Goal: Transaction & Acquisition: Purchase product/service

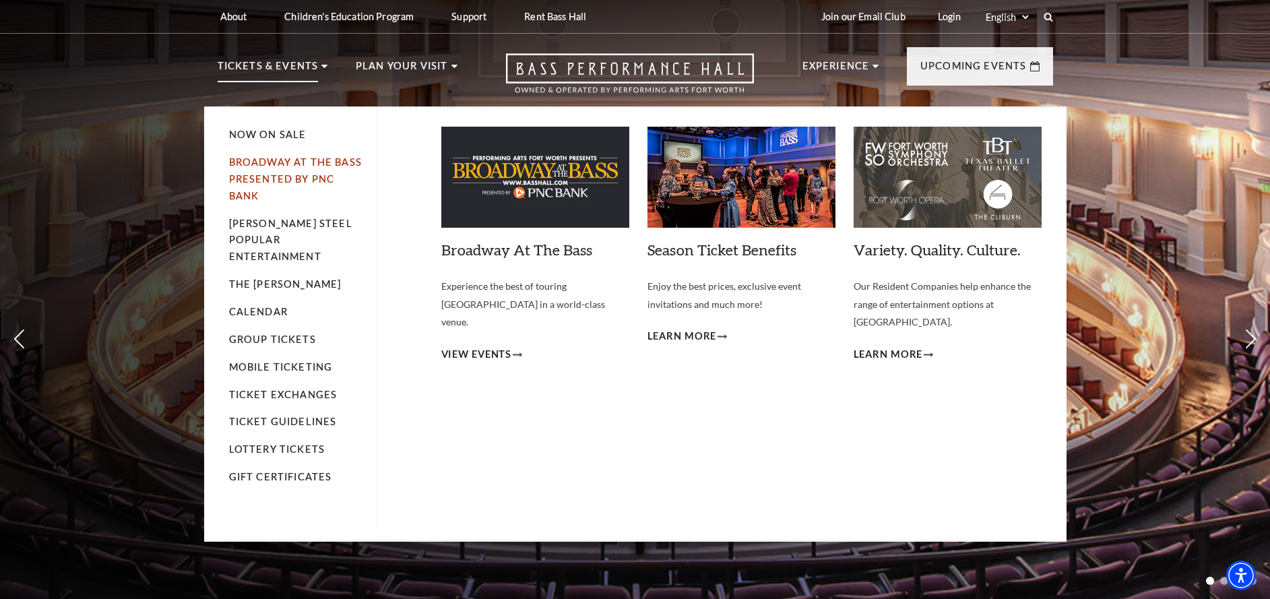
click at [286, 167] on link "Broadway At The Bass presented by PNC Bank" at bounding box center [295, 178] width 133 height 45
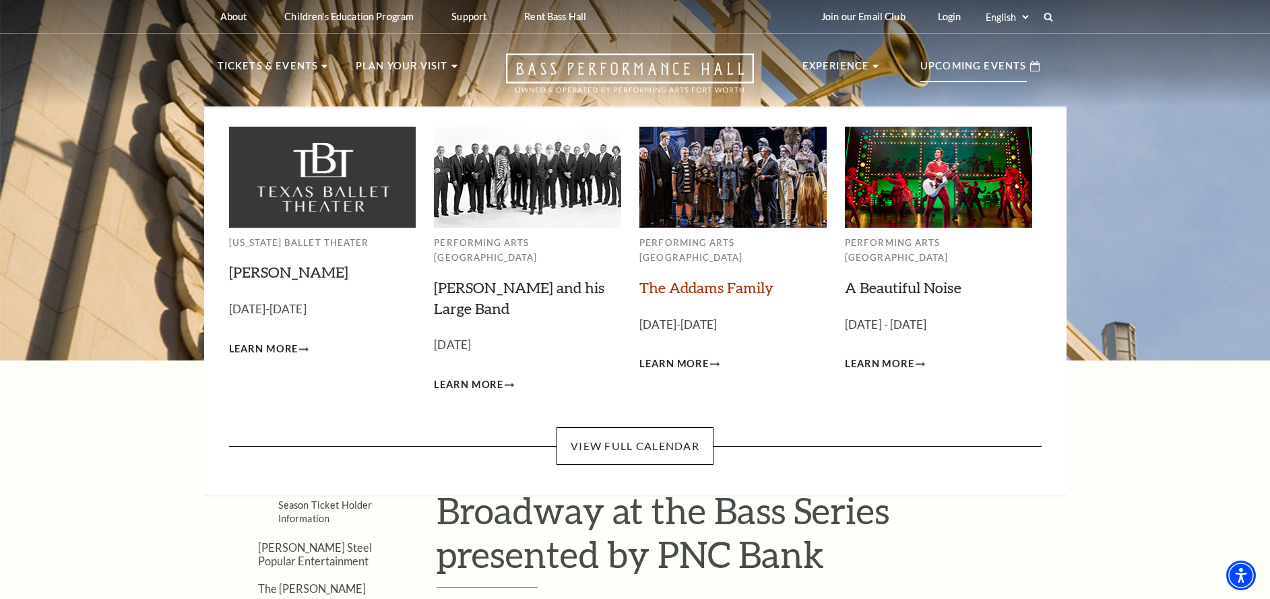
click at [687, 278] on link "The Addams Family" at bounding box center [706, 287] width 134 height 18
click at [865, 278] on link "A Beautiful Noise" at bounding box center [903, 287] width 117 height 18
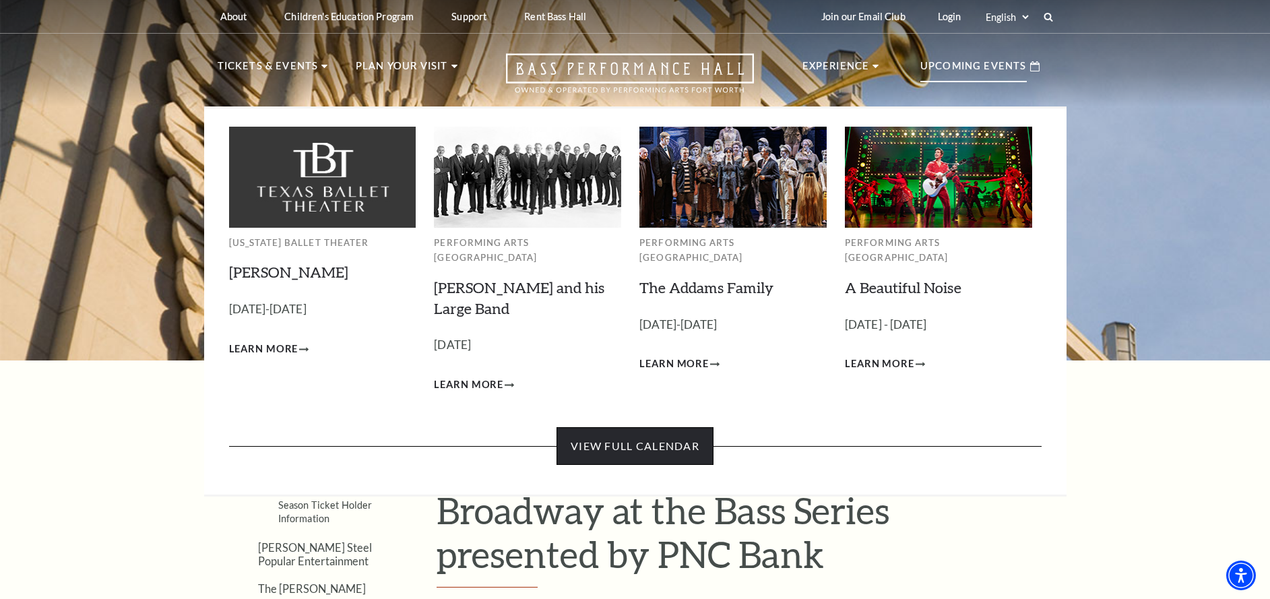
click at [637, 427] on link "View Full Calendar" at bounding box center [635, 446] width 157 height 38
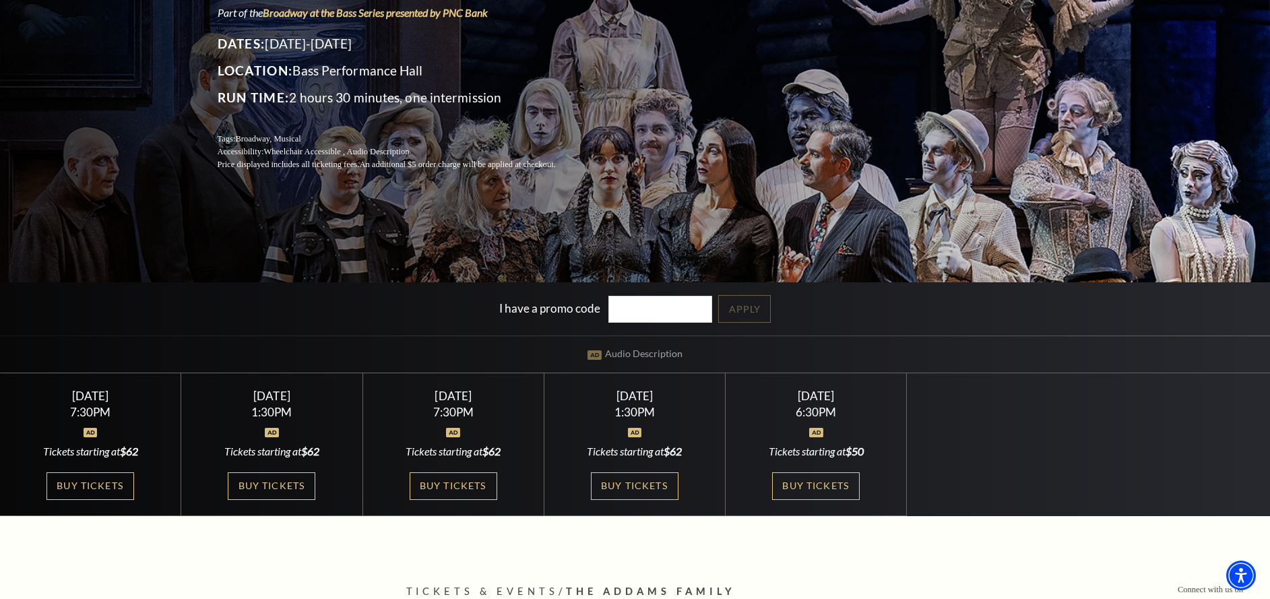
scroll to position [197, 0]
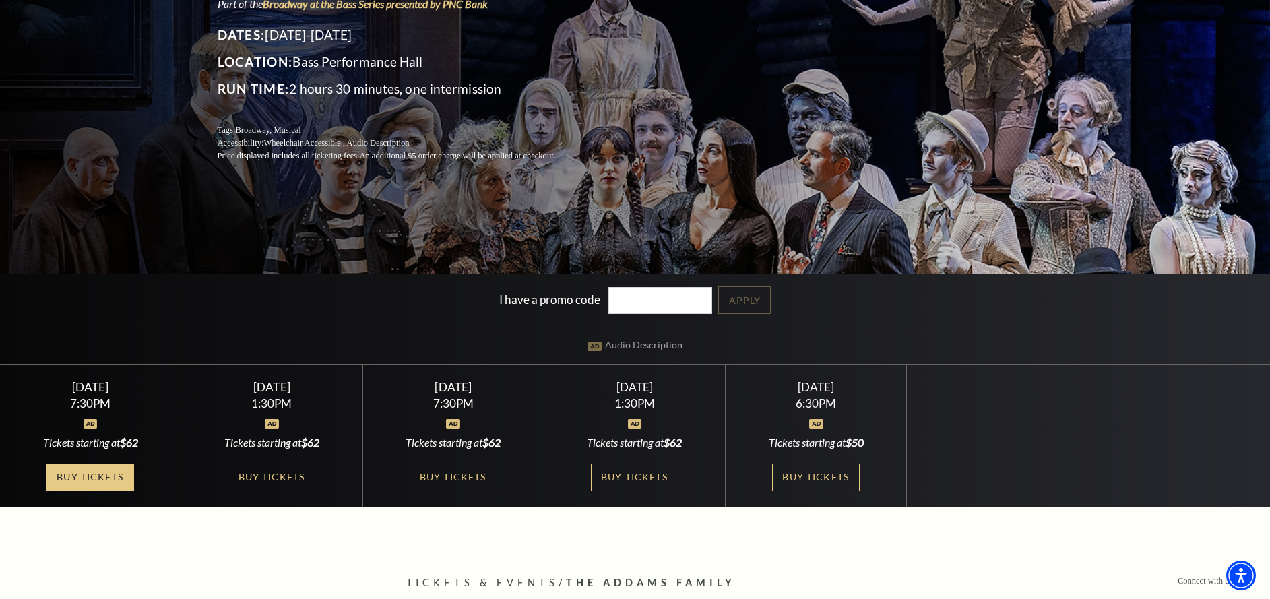
click at [104, 475] on link "Buy Tickets" at bounding box center [90, 478] width 88 height 28
click at [285, 471] on link "Buy Tickets" at bounding box center [272, 478] width 88 height 28
click at [804, 474] on link "Buy Tickets" at bounding box center [816, 478] width 88 height 28
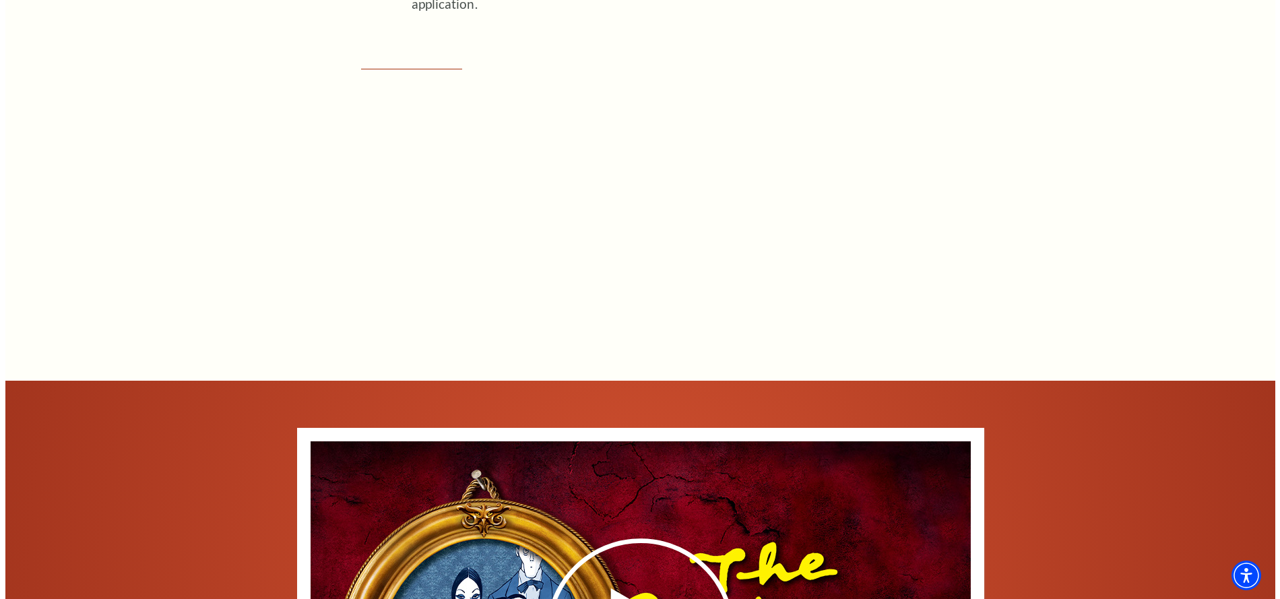
scroll to position [1740, 0]
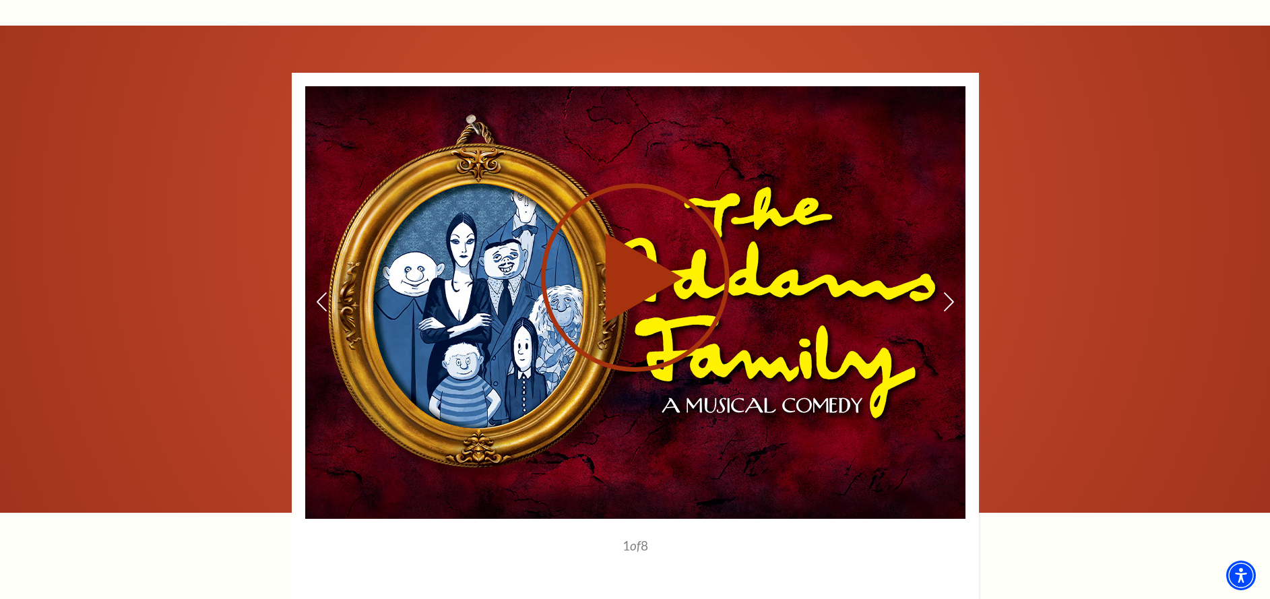
click at [660, 283] on use at bounding box center [635, 277] width 189 height 189
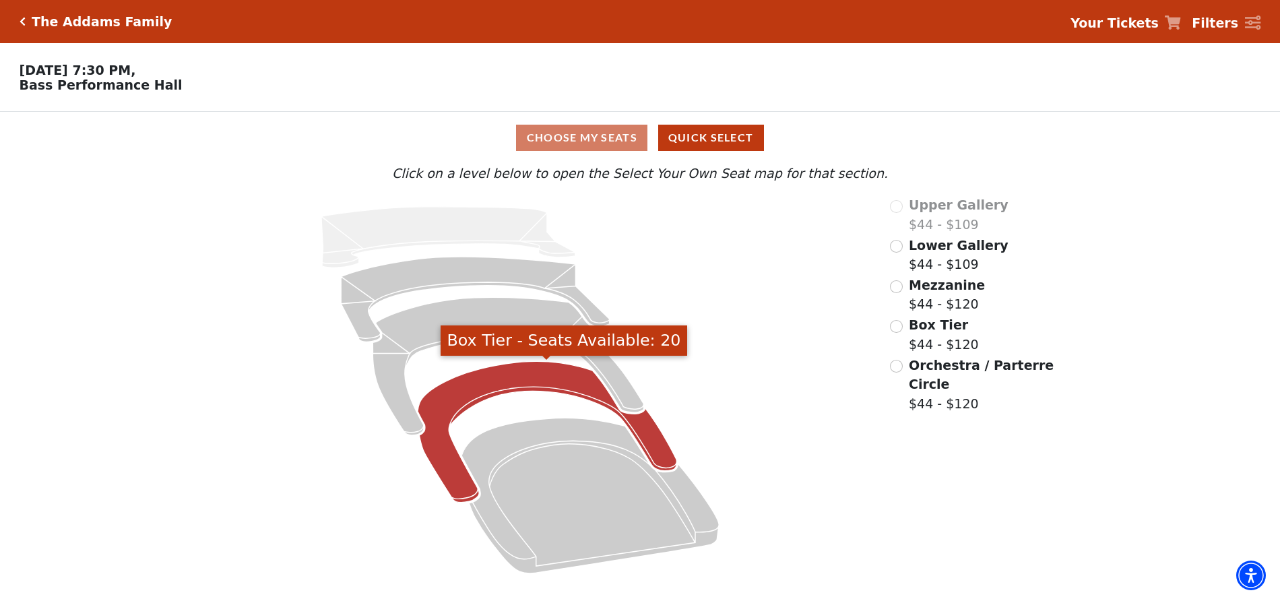
click at [523, 381] on icon "Box Tier - Seats Available: 20" at bounding box center [547, 432] width 259 height 142
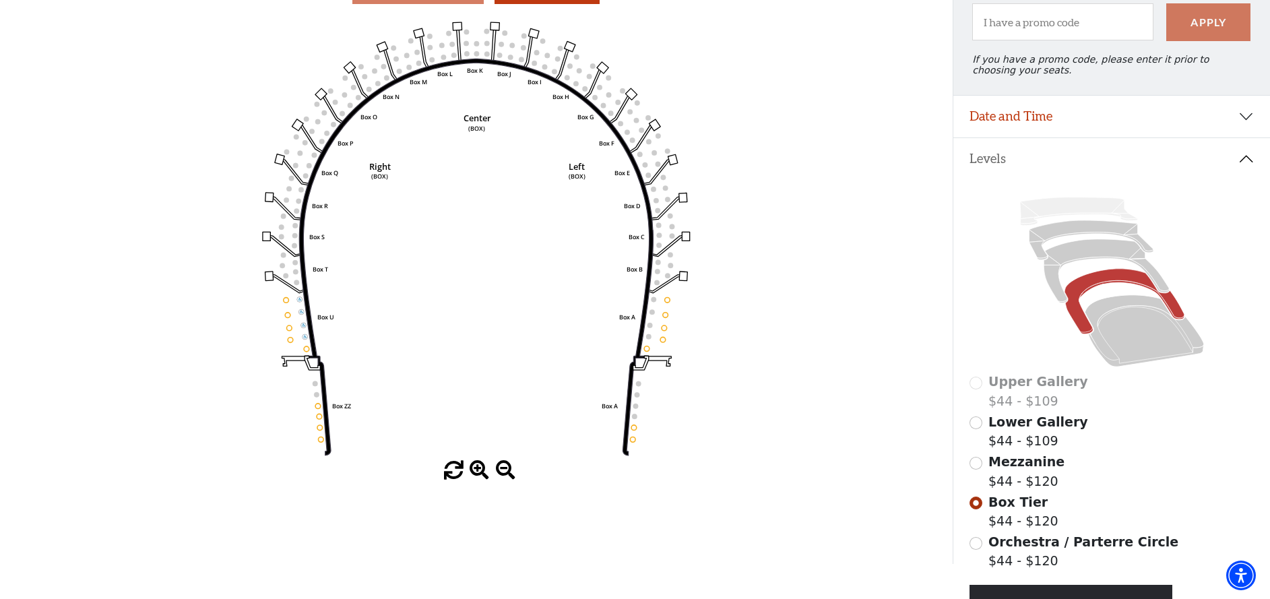
scroll to position [94, 0]
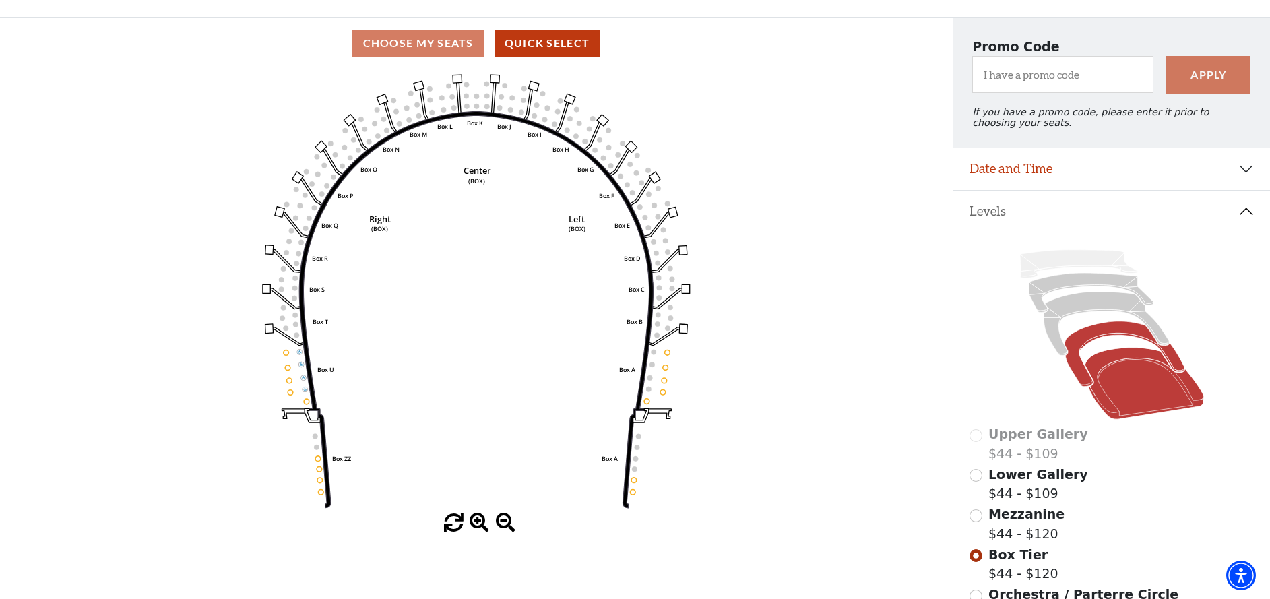
click at [1131, 383] on icon at bounding box center [1144, 384] width 119 height 72
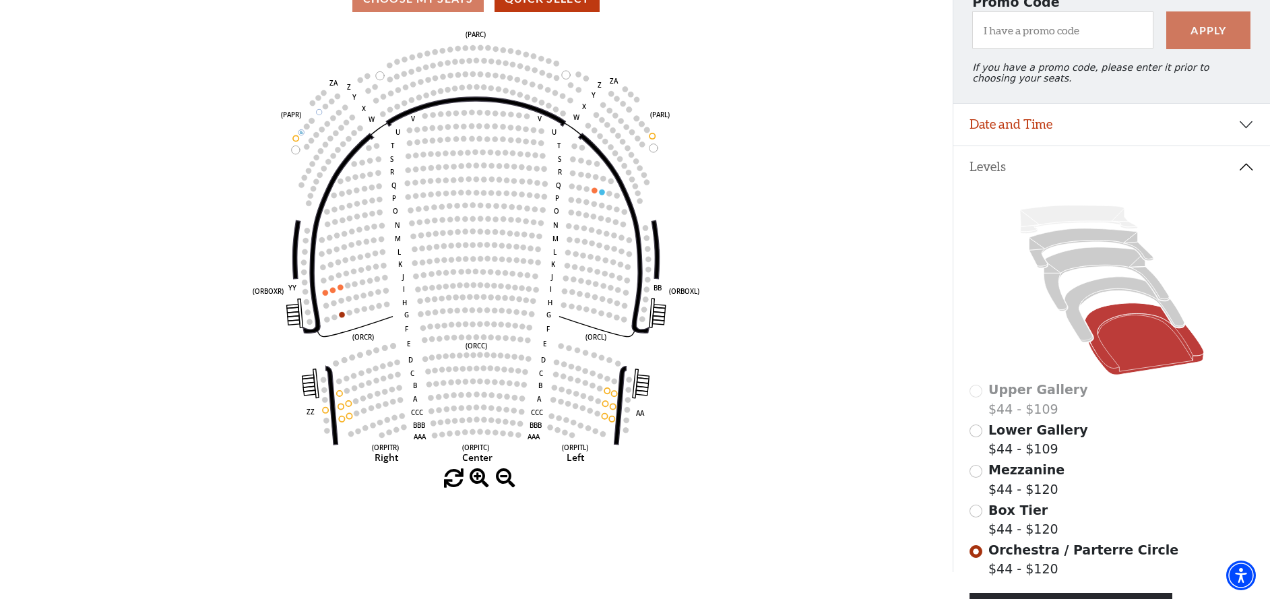
scroll to position [0, 0]
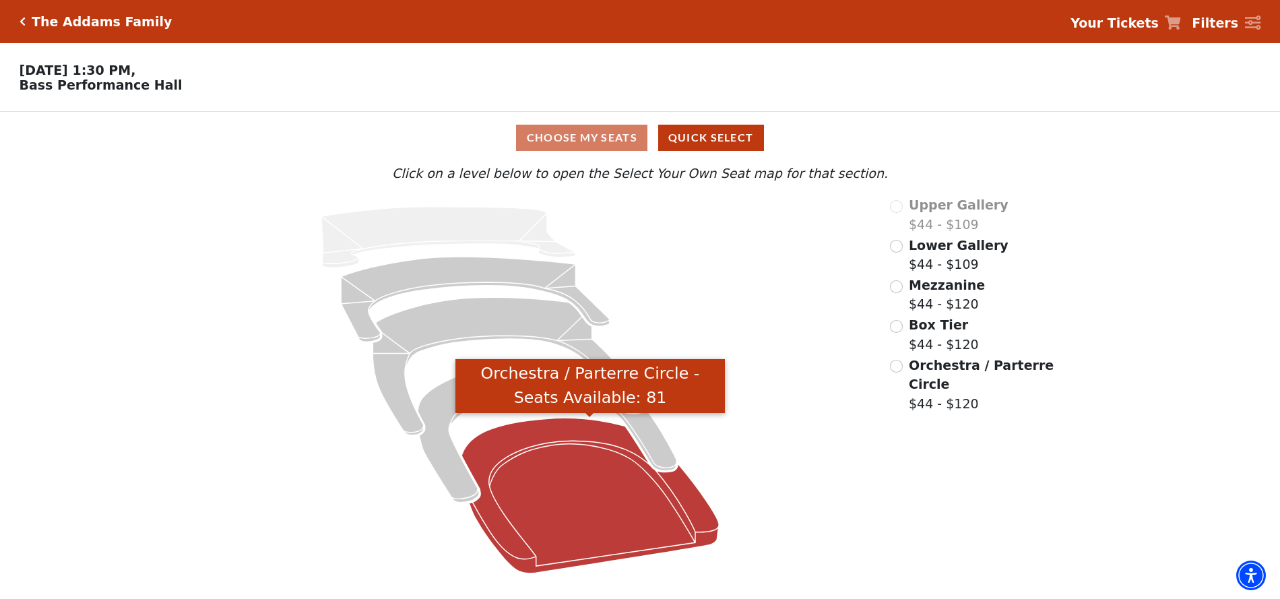
click at [544, 484] on icon "Orchestra / Parterre Circle - Seats Available: 81" at bounding box center [590, 496] width 257 height 156
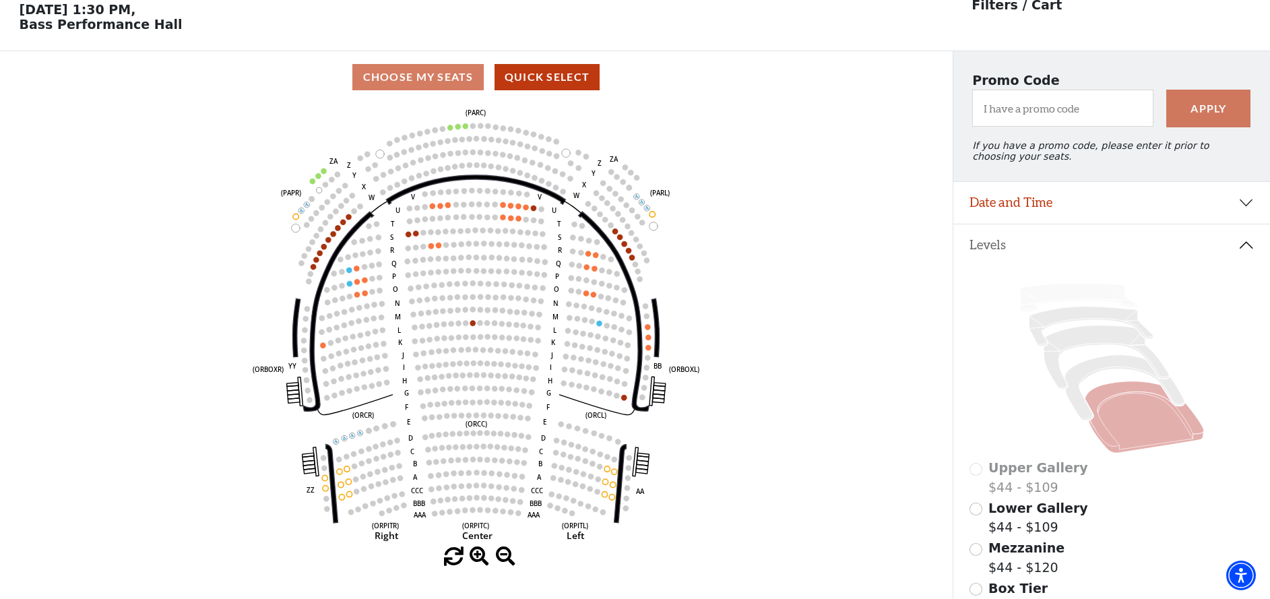
scroll to position [63, 0]
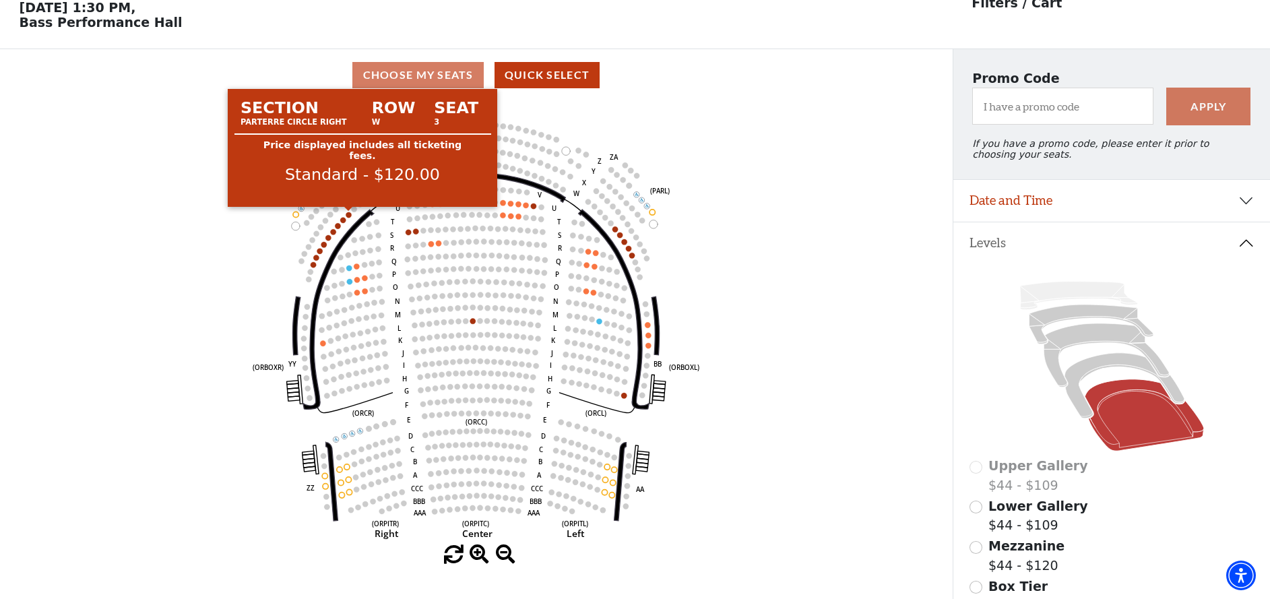
click at [349, 214] on circle at bounding box center [348, 214] width 5 height 5
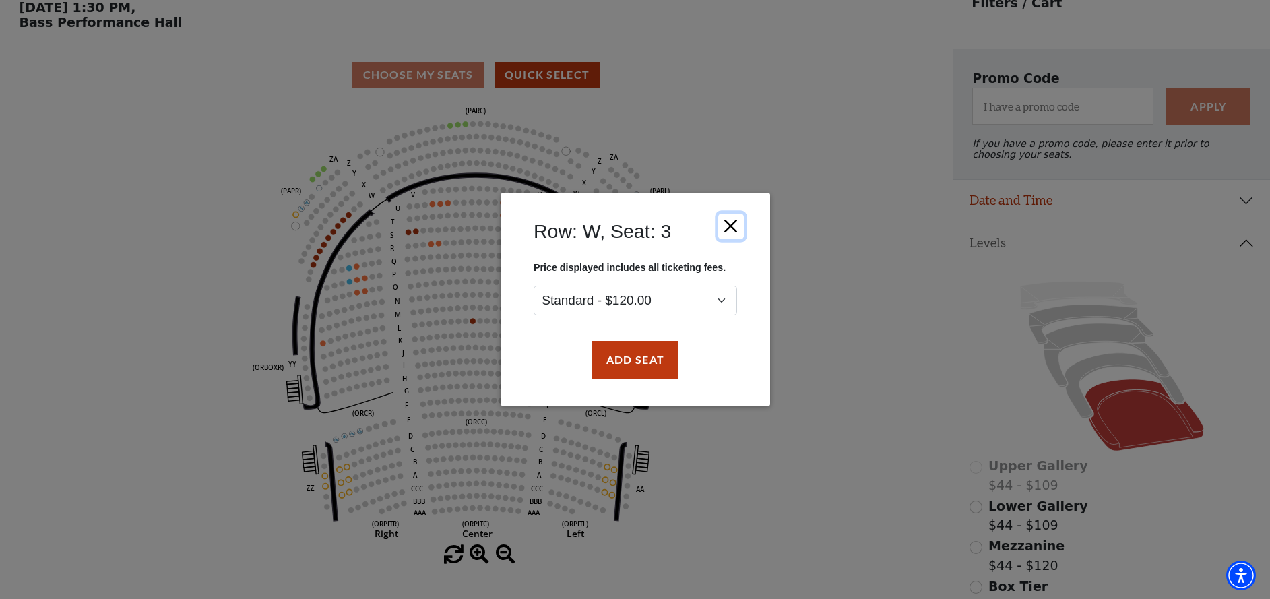
click at [728, 226] on button "Close" at bounding box center [731, 227] width 26 height 26
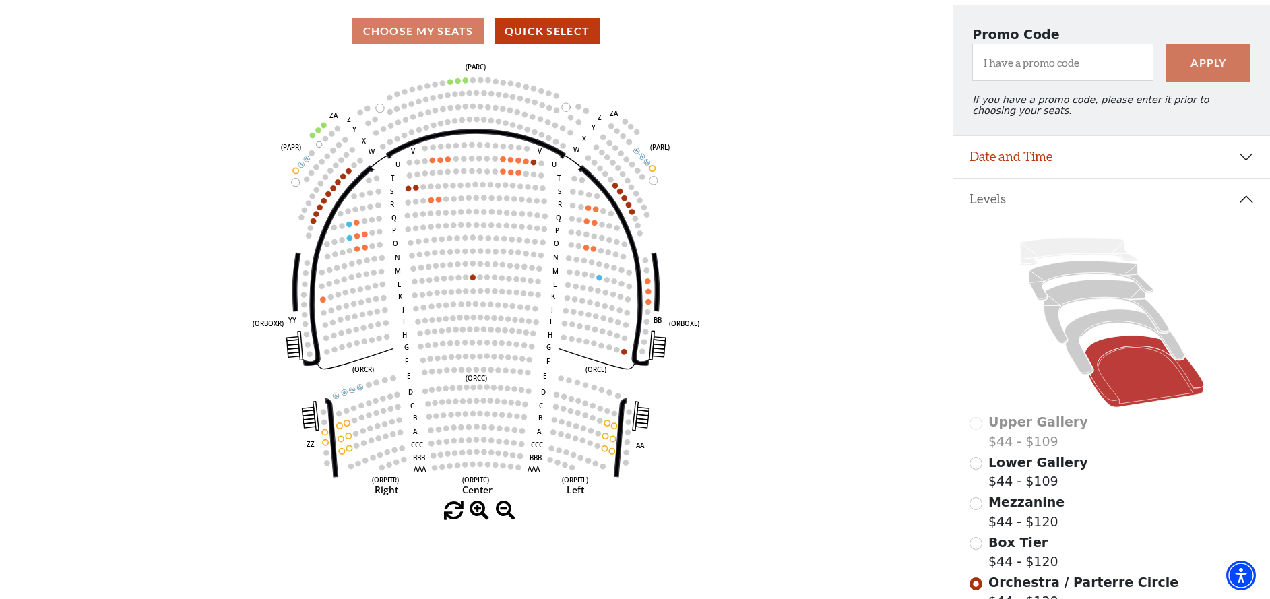
scroll to position [0, 0]
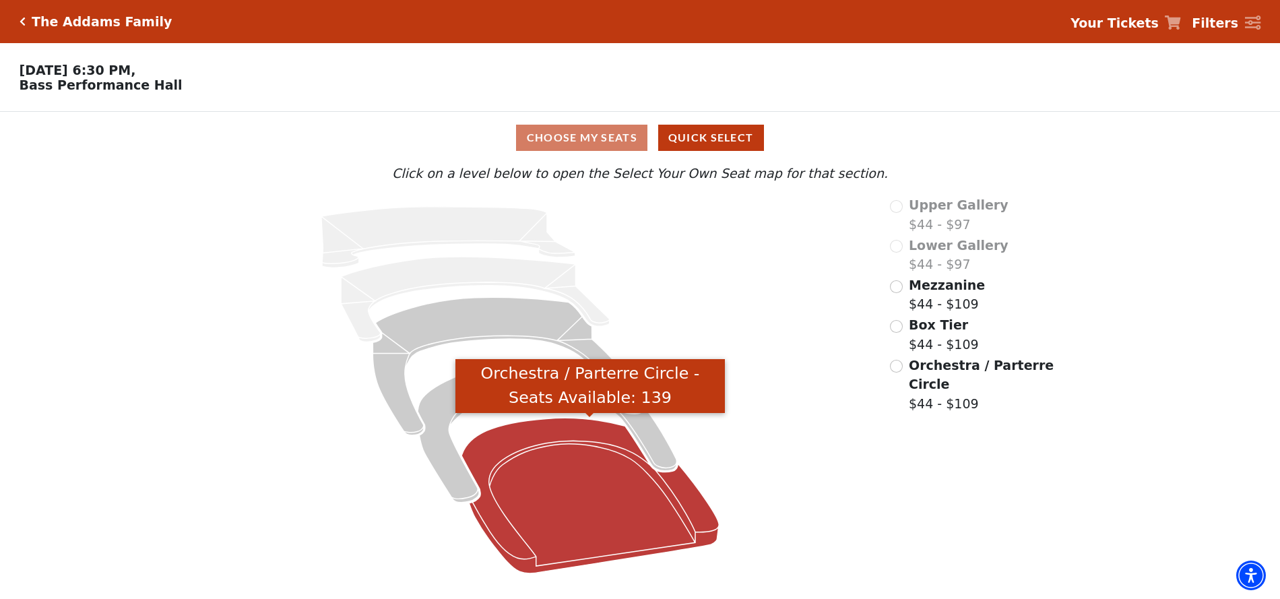
click at [582, 495] on icon "Orchestra / Parterre Circle - Seats Available: 139" at bounding box center [590, 496] width 257 height 156
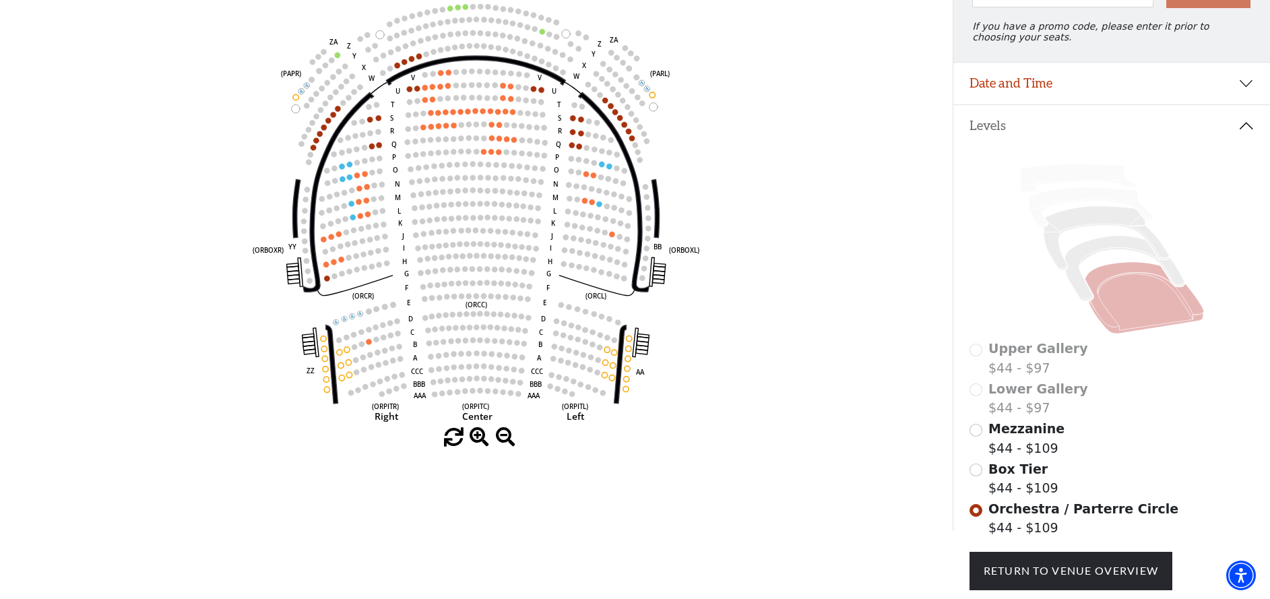
scroll to position [111, 0]
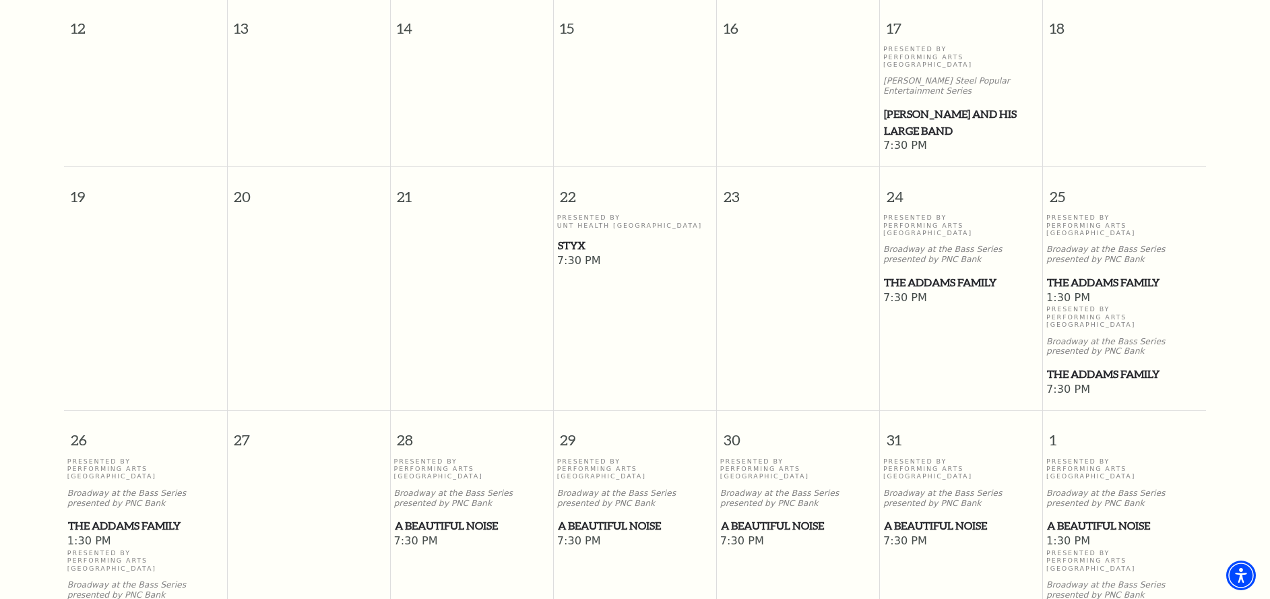
scroll to position [611, 0]
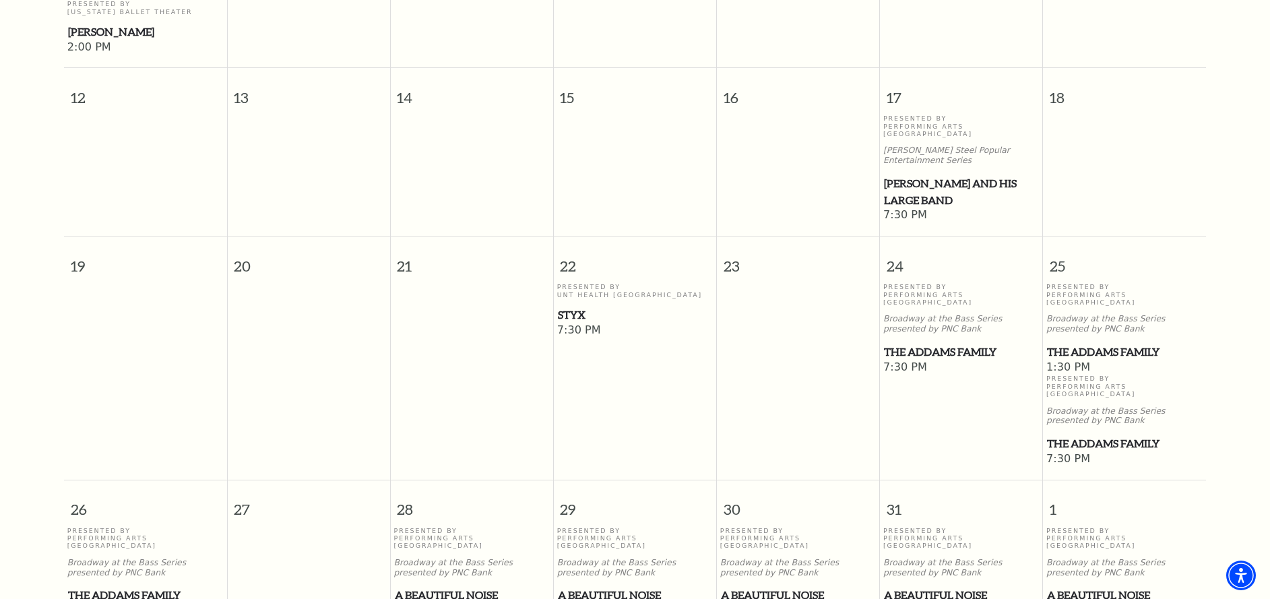
click at [580, 307] on span "Styx" at bounding box center [635, 315] width 155 height 17
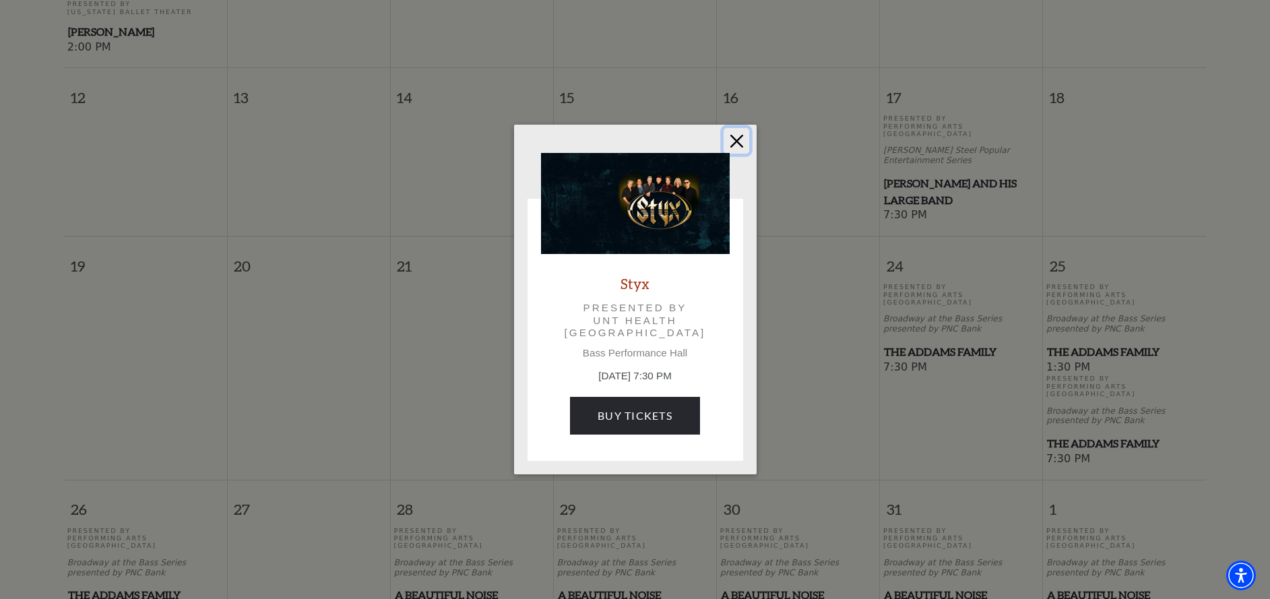
click at [736, 144] on button "Close" at bounding box center [737, 141] width 26 height 26
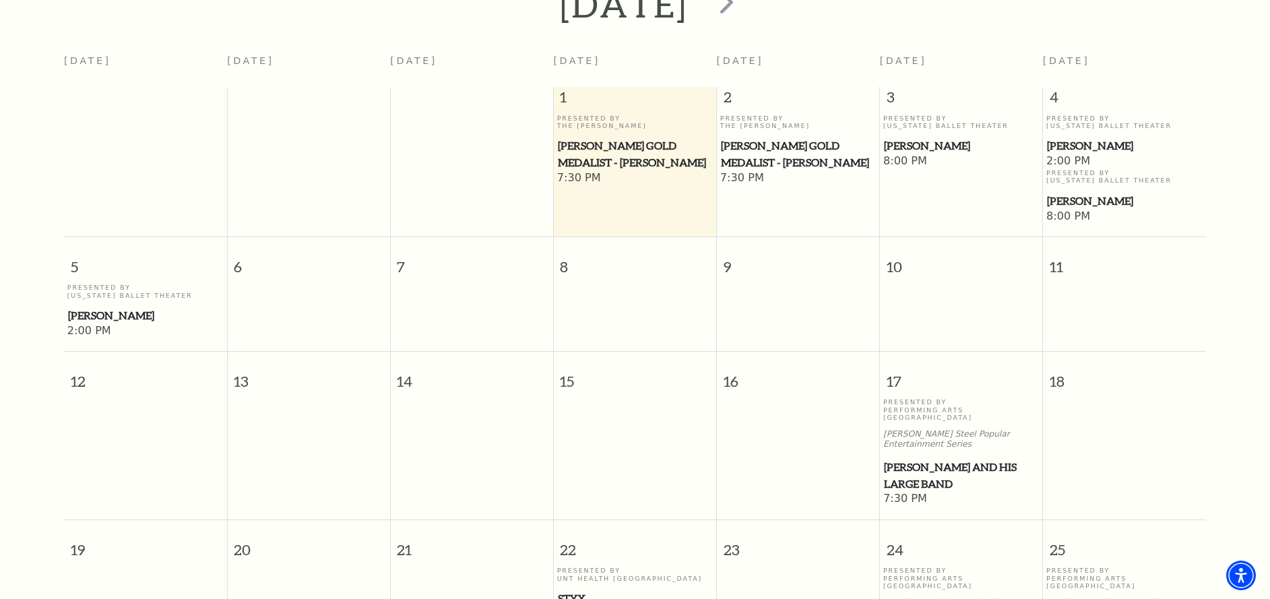
scroll to position [0, 0]
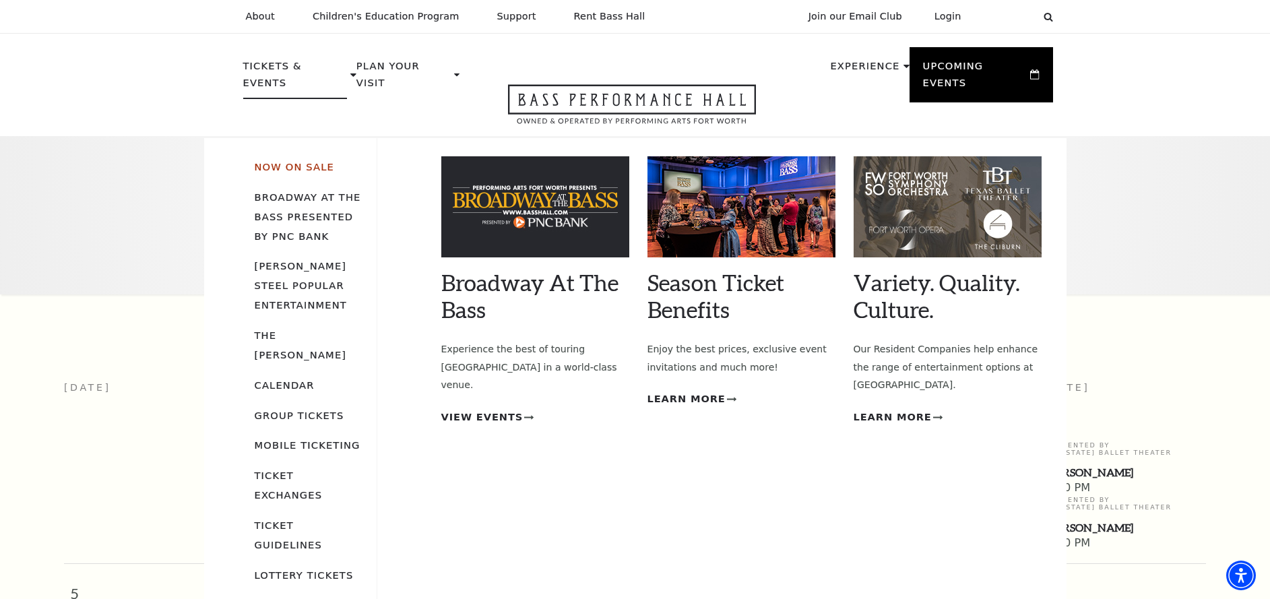
click at [290, 161] on link "Now On Sale" at bounding box center [295, 166] width 80 height 11
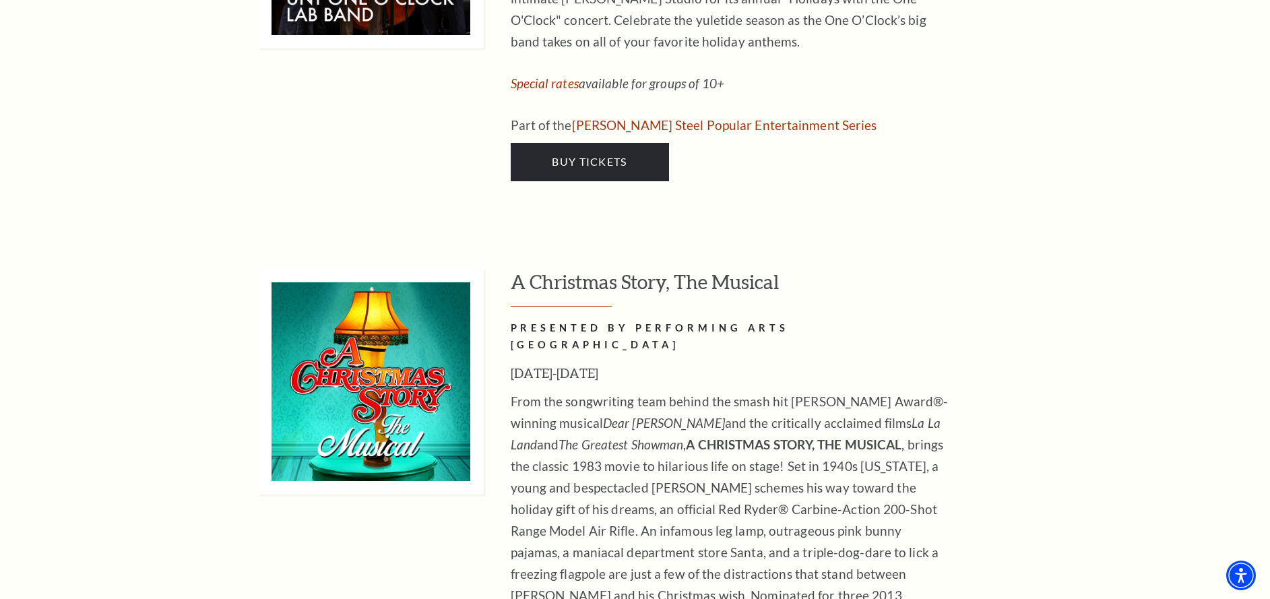
scroll to position [4986, 0]
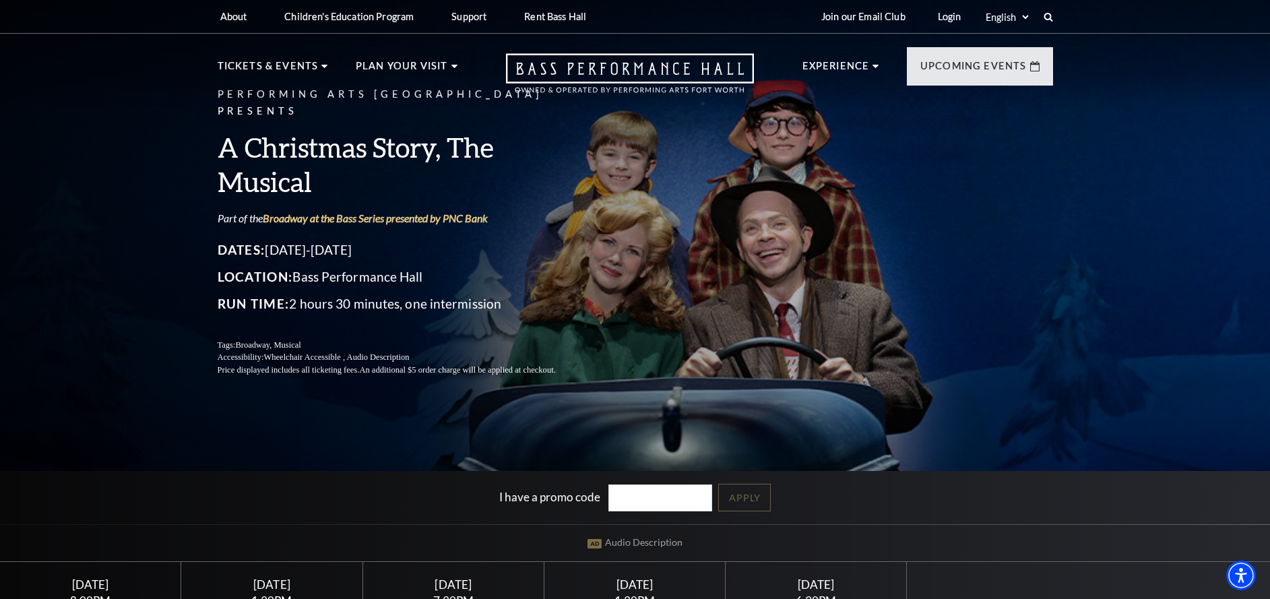
scroll to position [135, 0]
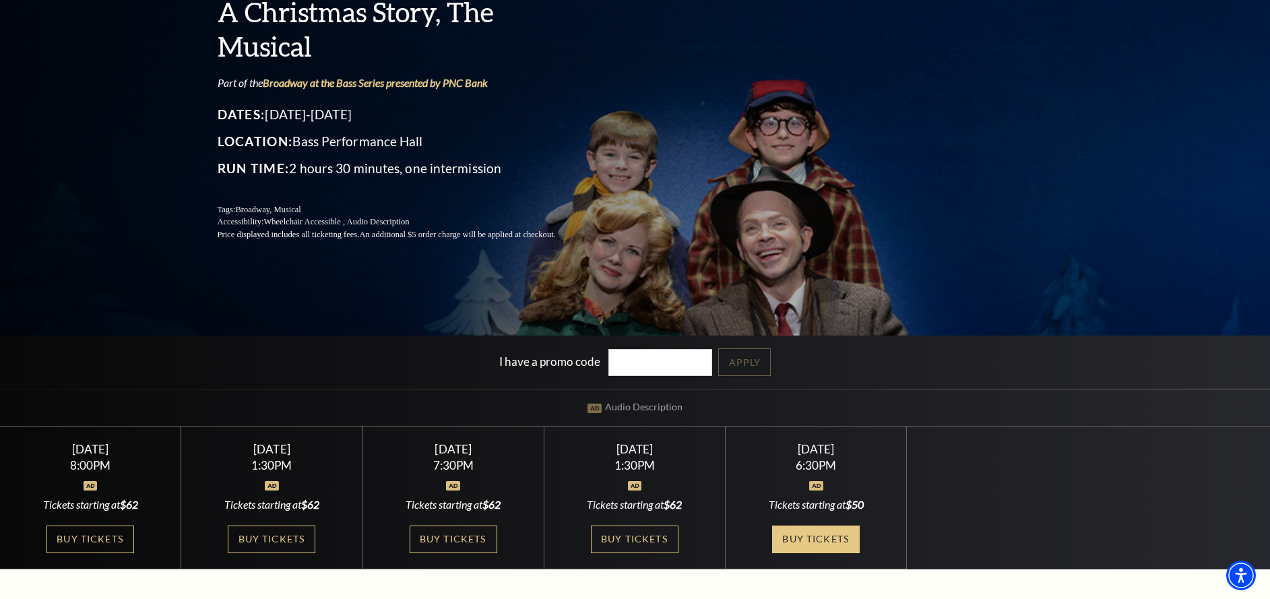
click at [821, 538] on link "Buy Tickets" at bounding box center [816, 540] width 88 height 28
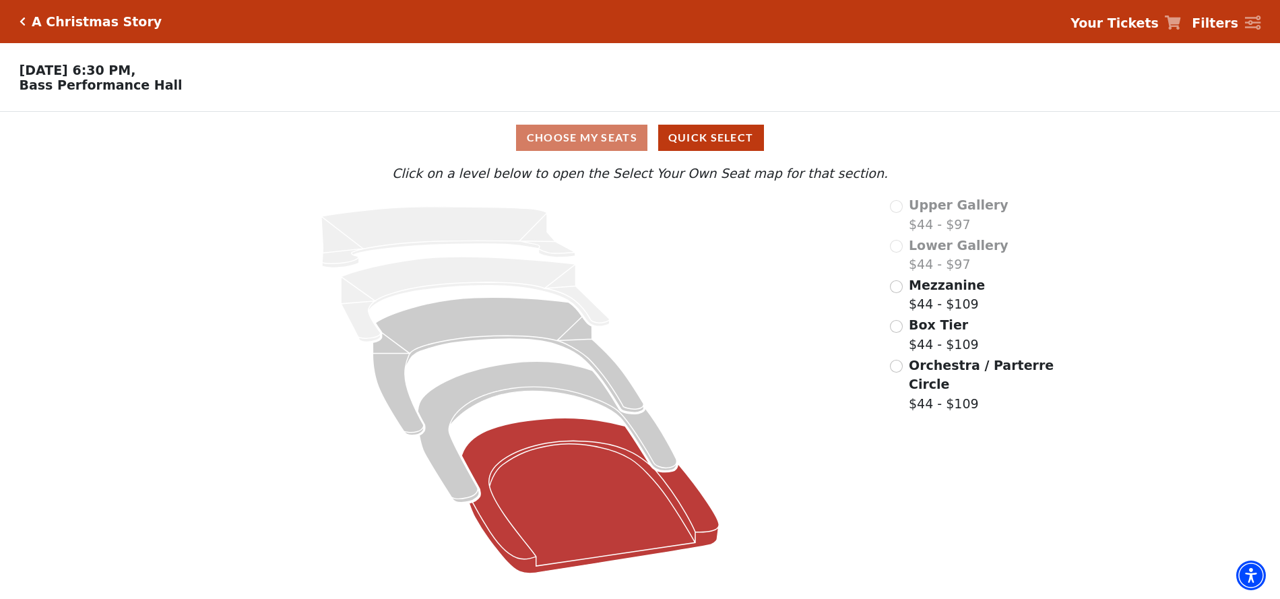
click at [588, 479] on icon "Orchestra / Parterre Circle - Seats Available: 199" at bounding box center [590, 496] width 257 height 156
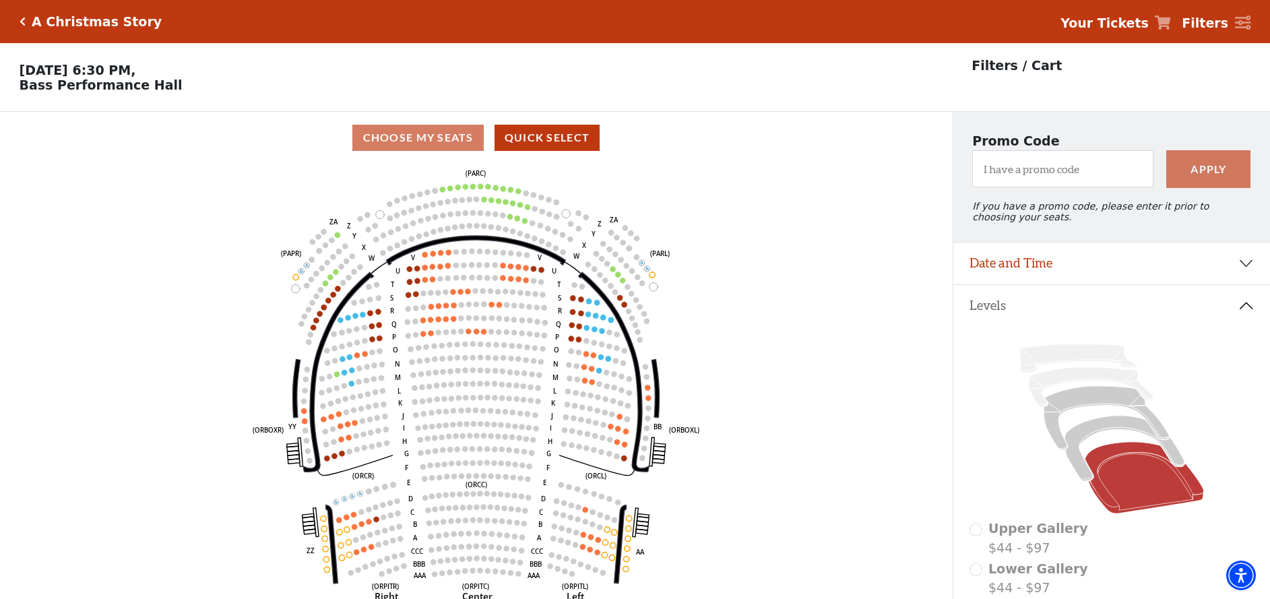
scroll to position [26, 0]
